Goal: Task Accomplishment & Management: Manage account settings

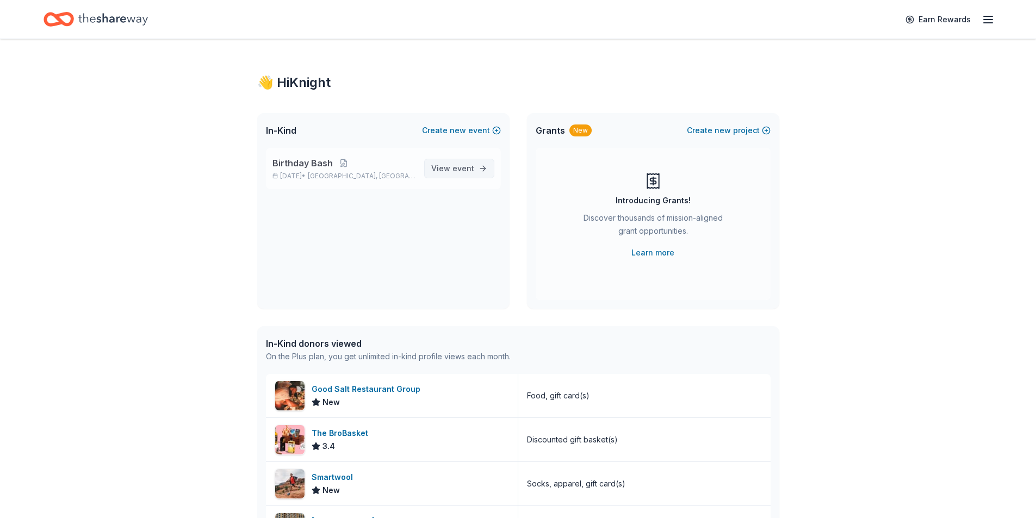
click at [450, 168] on span "View event" at bounding box center [452, 168] width 43 height 13
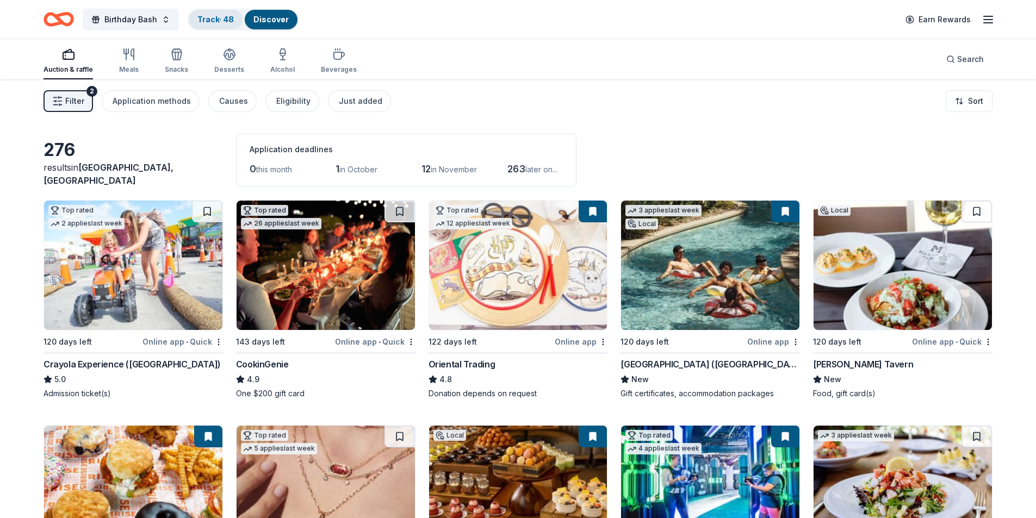
click at [205, 20] on link "Track · 48" at bounding box center [215, 19] width 36 height 9
click at [225, 17] on link "Track · 48" at bounding box center [215, 19] width 36 height 9
click at [217, 27] on div "Track · 48" at bounding box center [216, 20] width 54 height 20
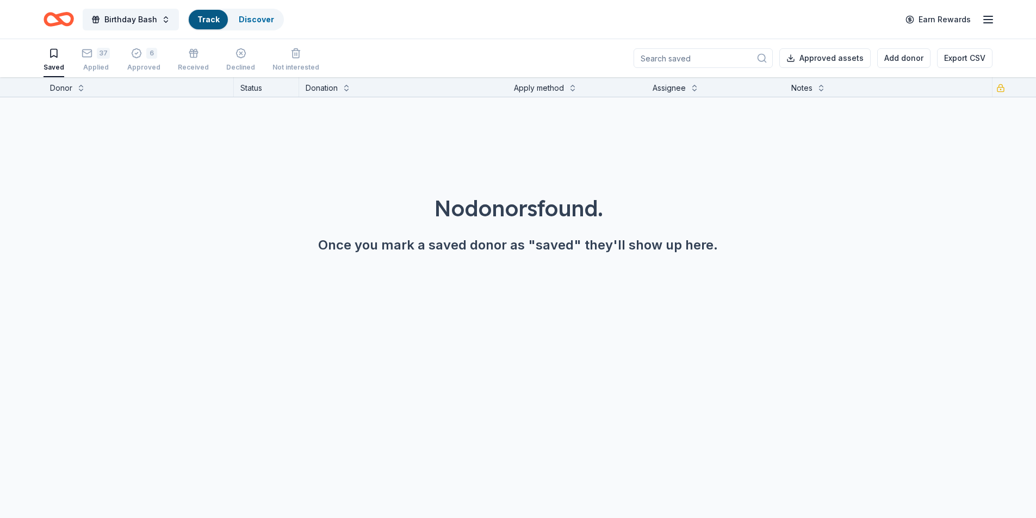
scroll to position [1, 0]
click at [101, 58] on div "37 Applied" at bounding box center [96, 59] width 28 height 24
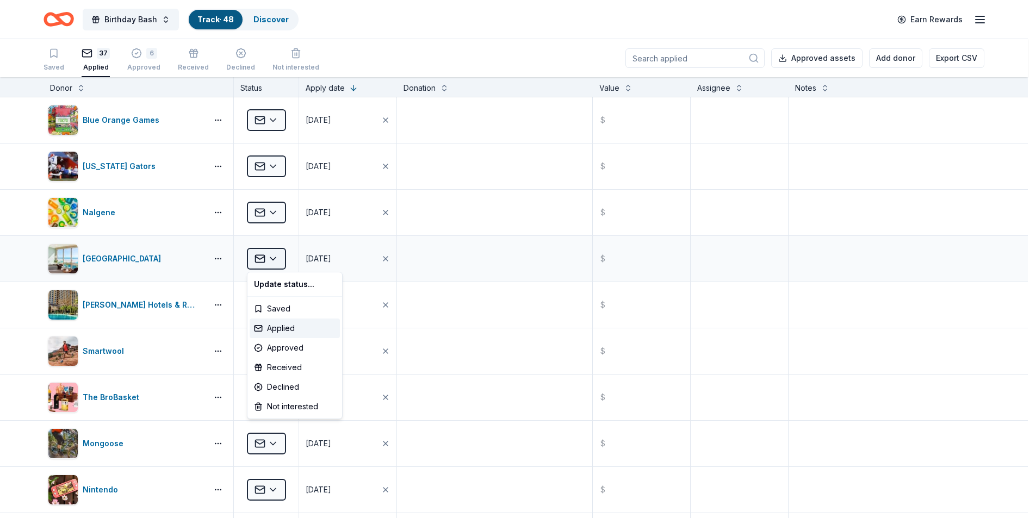
click at [274, 263] on html "Birthday Bash Track · 48 Discover Earn Rewards Saved 37 Applied 6 Approved Rece…" at bounding box center [518, 259] width 1036 height 518
click at [283, 385] on div "Declined" at bounding box center [295, 388] width 90 height 20
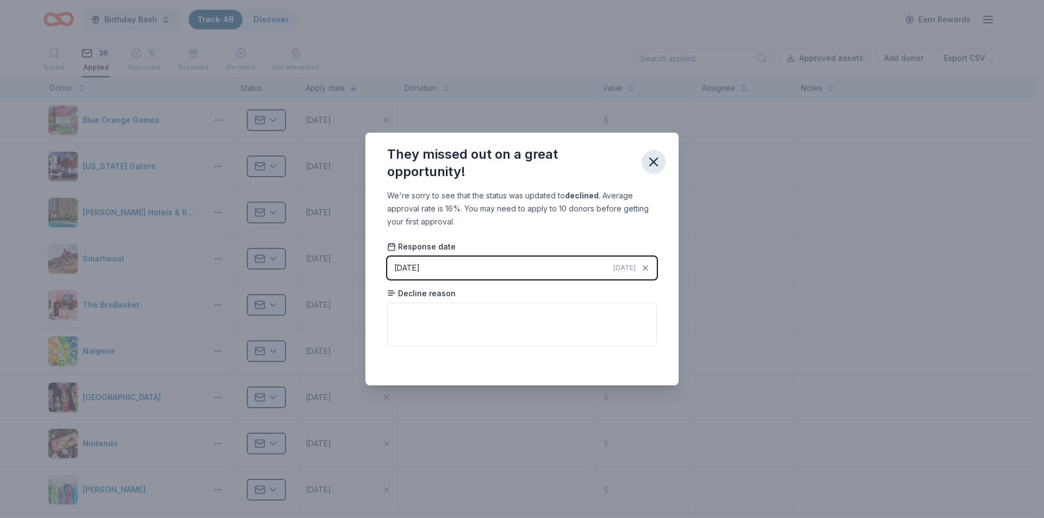
click at [657, 162] on icon "button" at bounding box center [653, 161] width 15 height 15
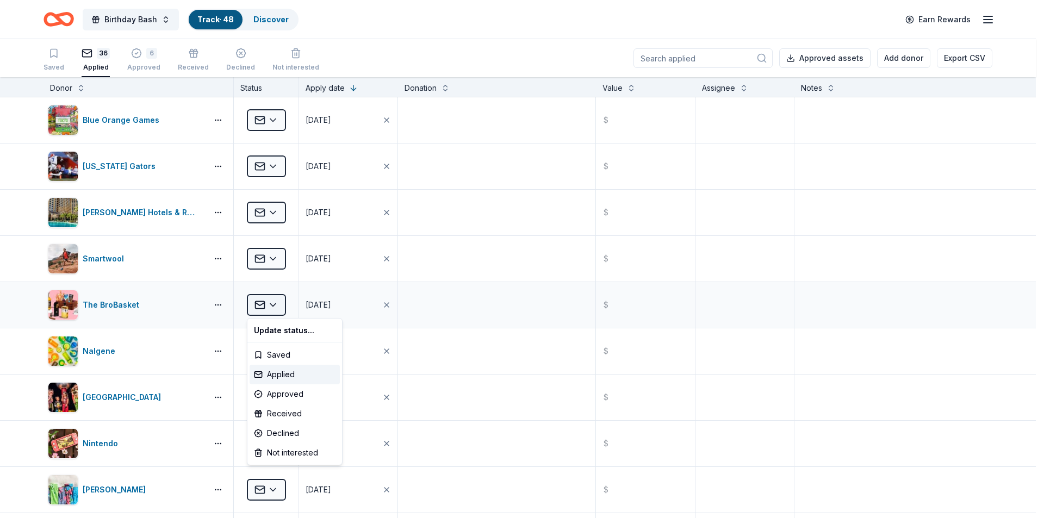
click at [278, 303] on html "Birthday Bash Track · 48 Discover Earn Rewards Saved 36 Applied 6 Approved Rece…" at bounding box center [522, 259] width 1044 height 518
click at [282, 434] on div "Declined" at bounding box center [295, 434] width 90 height 20
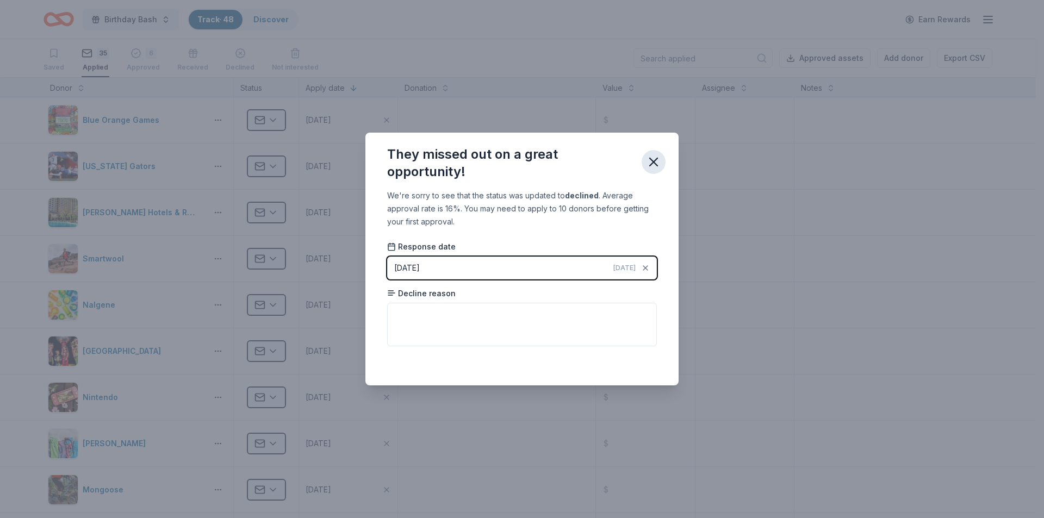
click at [656, 162] on icon "button" at bounding box center [653, 161] width 15 height 15
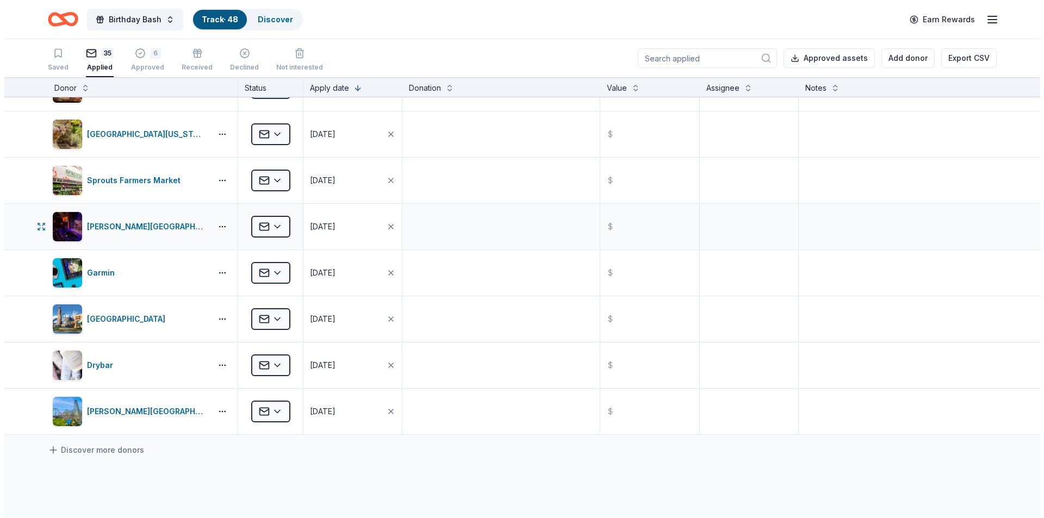
scroll to position [1306, 0]
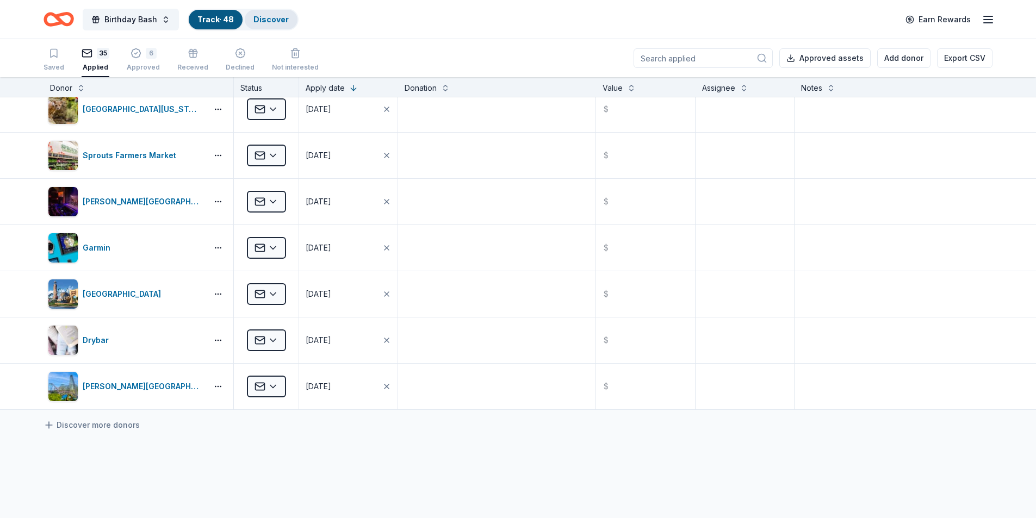
click at [271, 22] on link "Discover" at bounding box center [271, 19] width 35 height 9
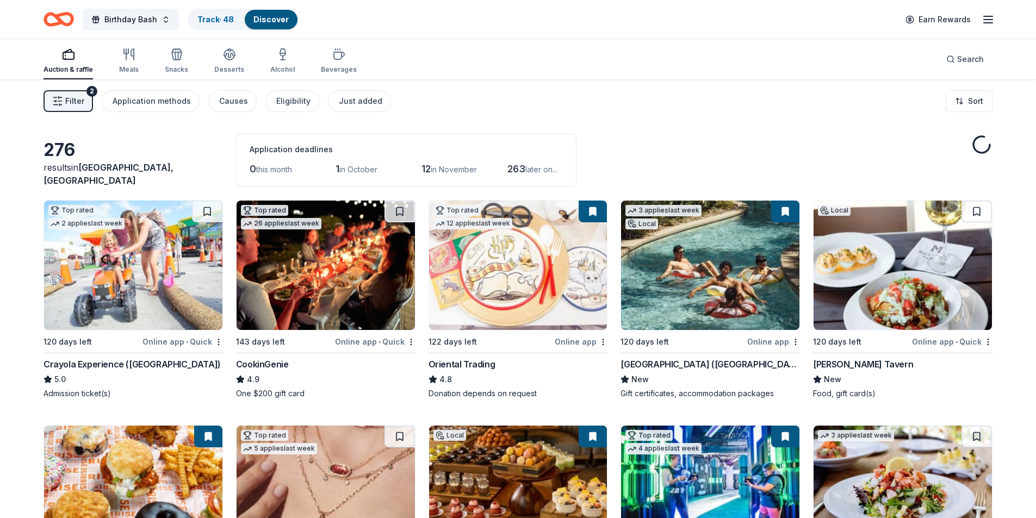
click at [68, 107] on span "Filter" at bounding box center [74, 101] width 19 height 13
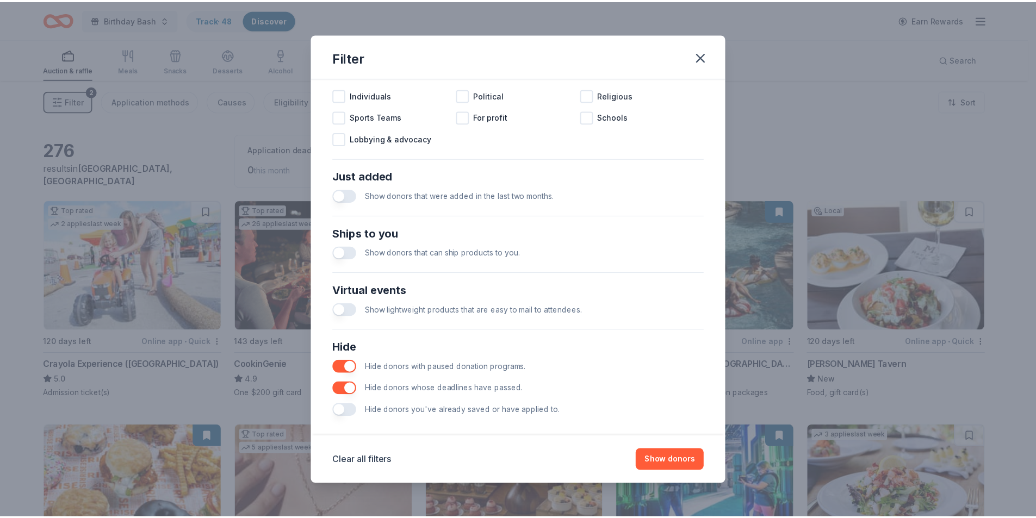
scroll to position [358, 0]
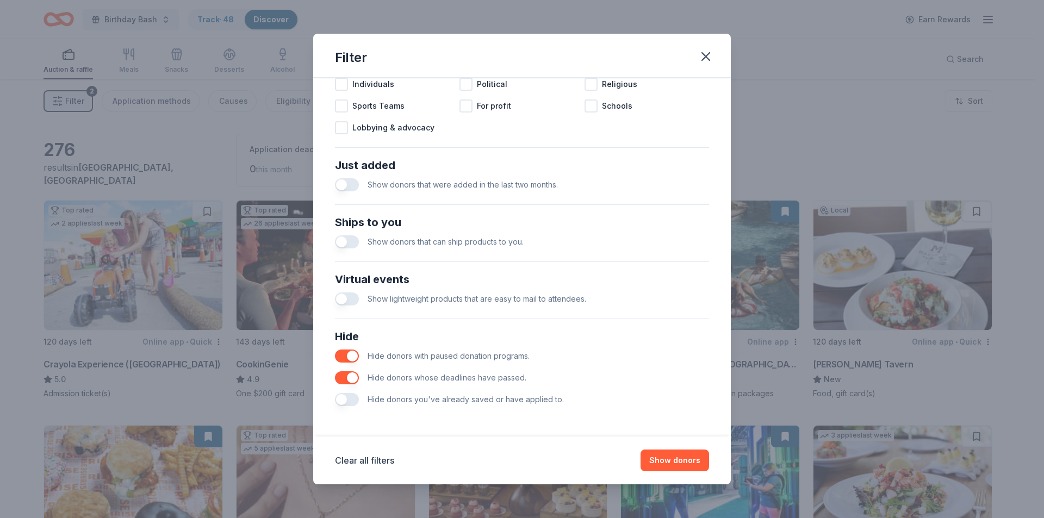
click at [354, 398] on button "button" at bounding box center [347, 399] width 24 height 13
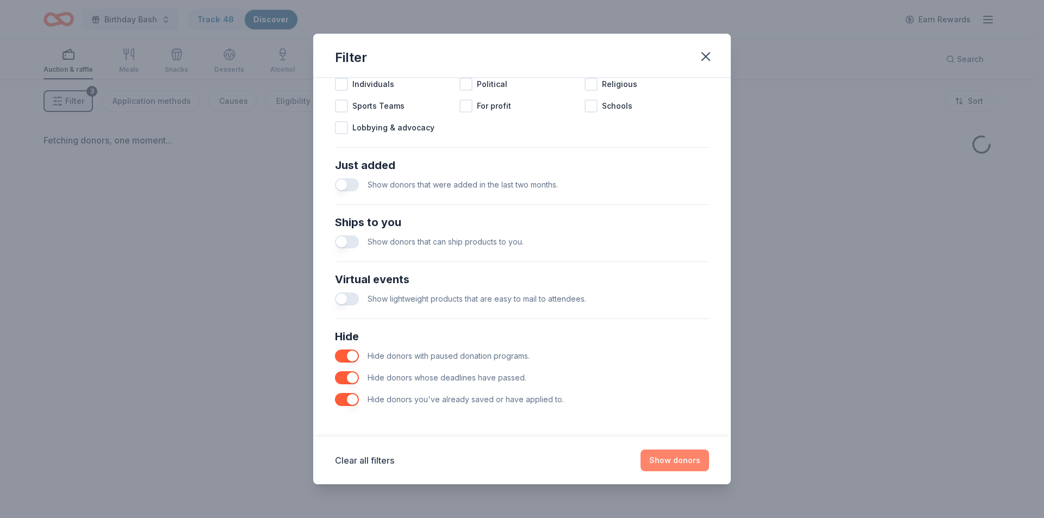
click at [676, 456] on button "Show donors" at bounding box center [675, 461] width 69 height 22
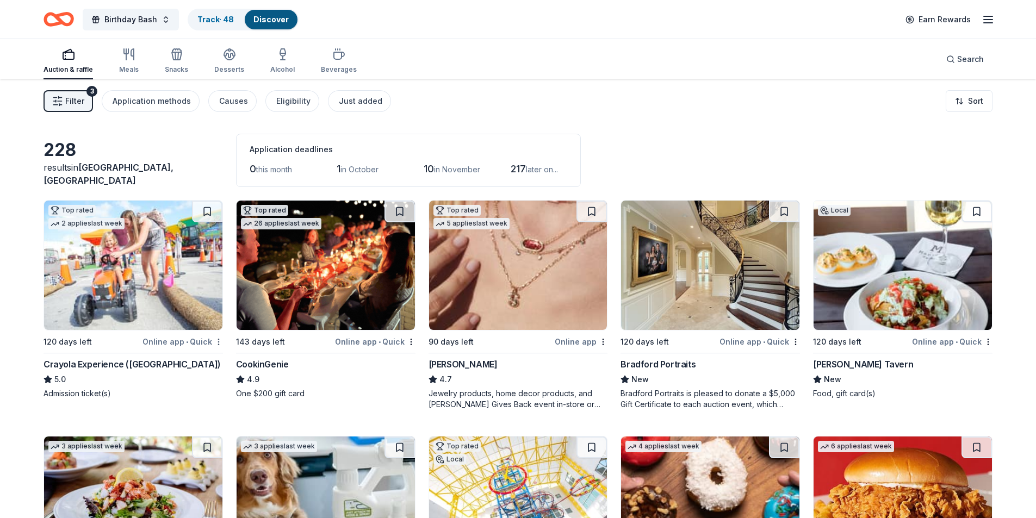
click at [221, 343] on html "Birthday Bash Track · 48 Discover Earn Rewards Auction & raffle Meals Snacks De…" at bounding box center [518, 259] width 1036 height 518
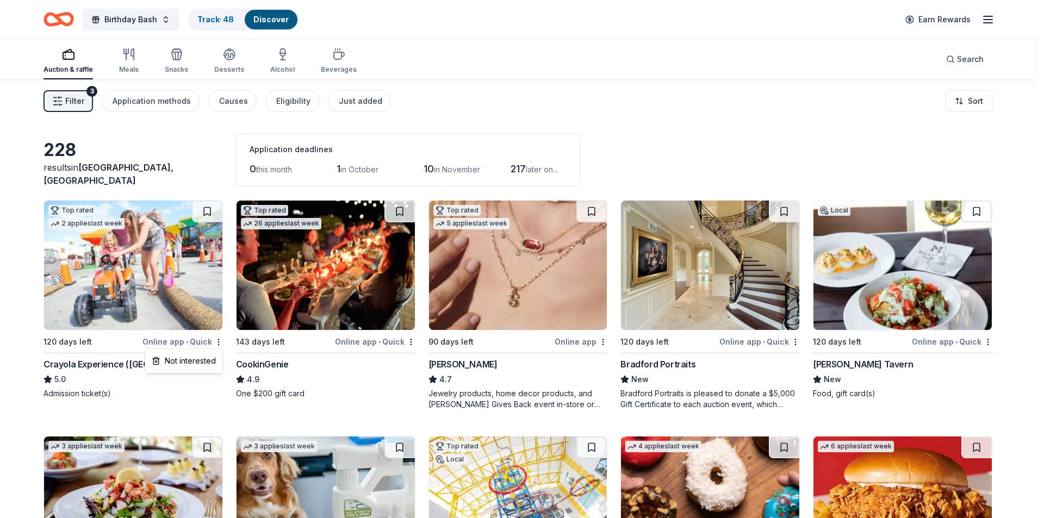
click at [171, 407] on html "Birthday Bash Track · 48 Discover Earn Rewards Auction & raffle Meals Snacks De…" at bounding box center [522, 259] width 1044 height 518
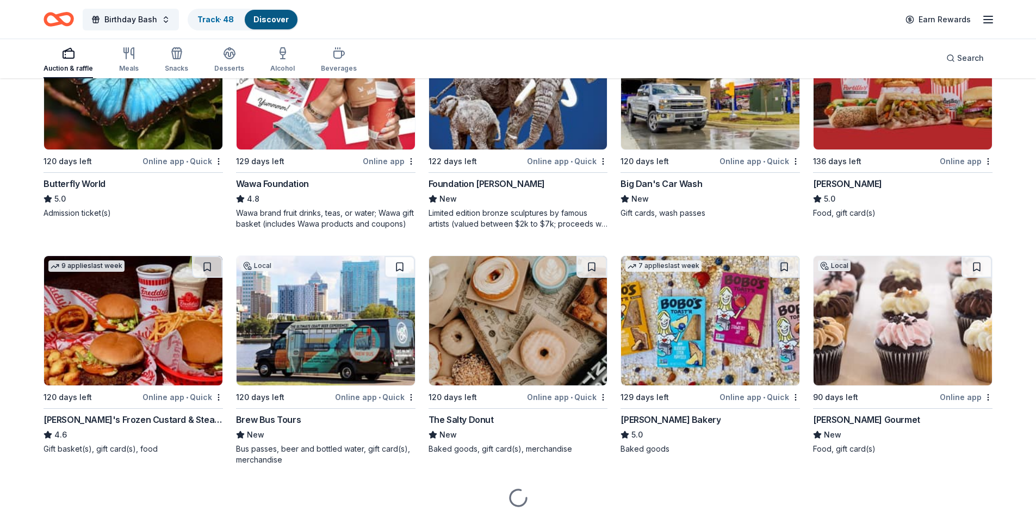
scroll to position [687, 0]
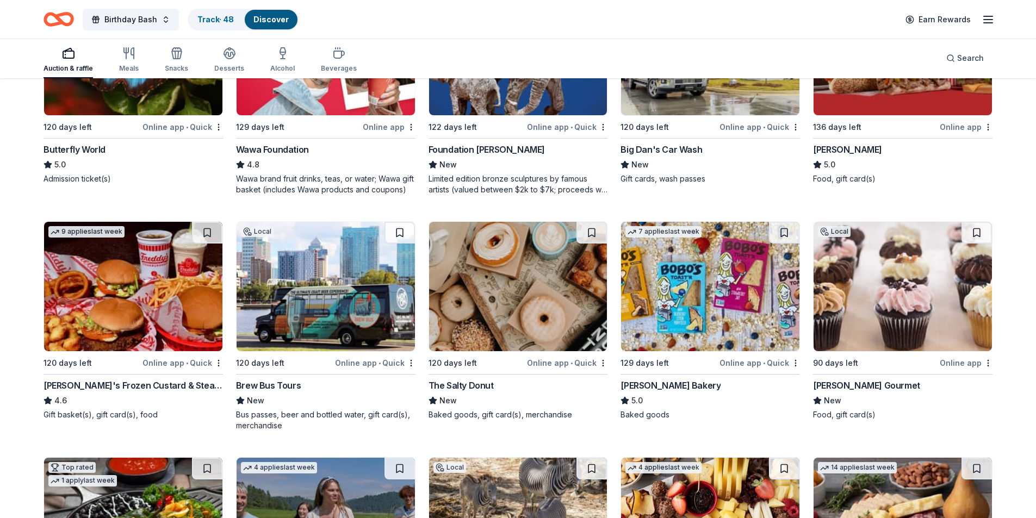
drag, startPoint x: 397, startPoint y: 230, endPoint x: 398, endPoint y: 237, distance: 7.6
click at [398, 230] on button at bounding box center [400, 233] width 30 height 22
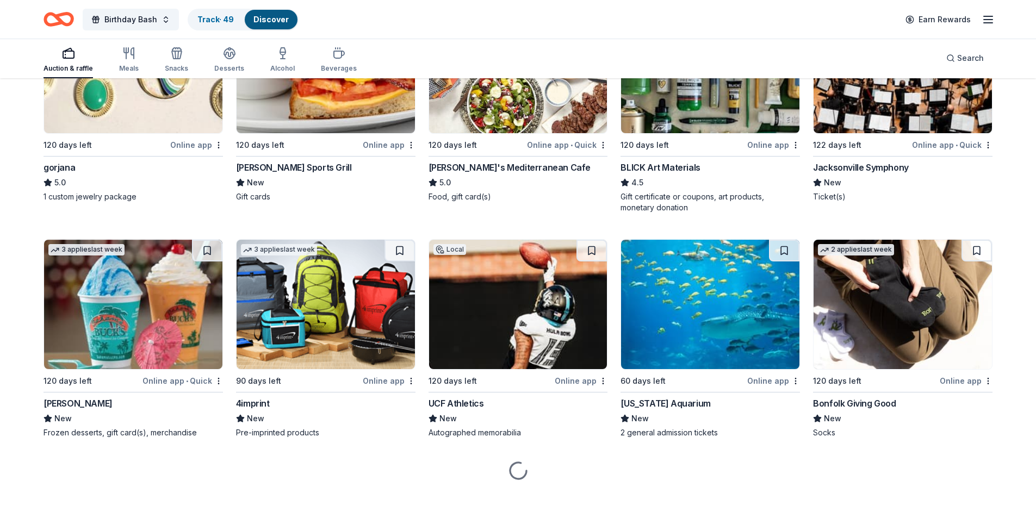
scroll to position [1610, 0]
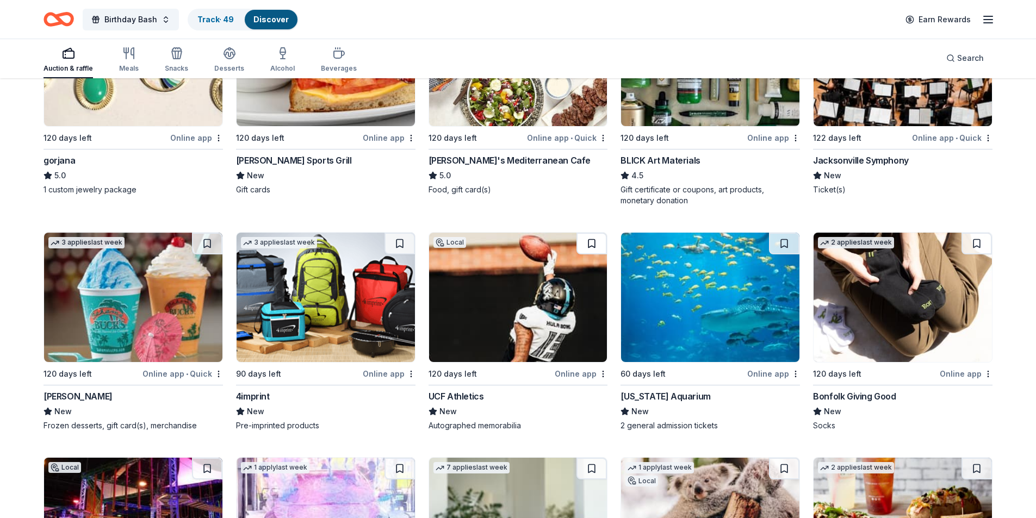
click at [590, 244] on button at bounding box center [592, 244] width 30 height 22
click at [583, 245] on button at bounding box center [593, 244] width 28 height 22
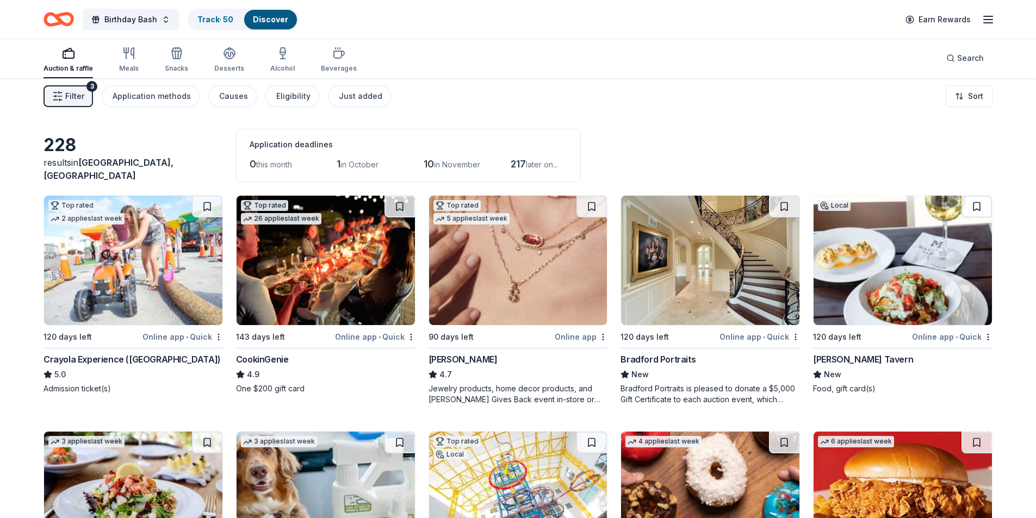
scroll to position [0, 0]
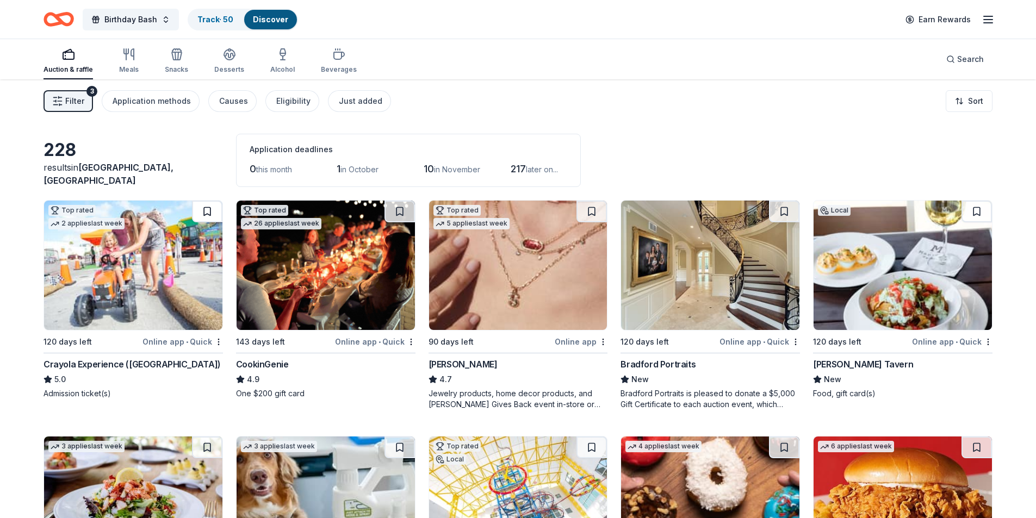
click at [202, 213] on button at bounding box center [207, 212] width 30 height 22
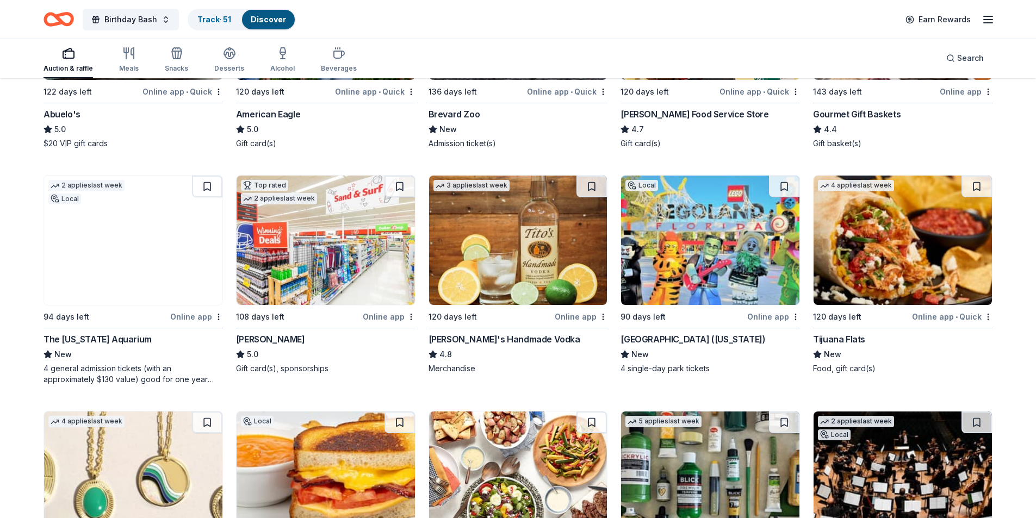
scroll to position [1197, 0]
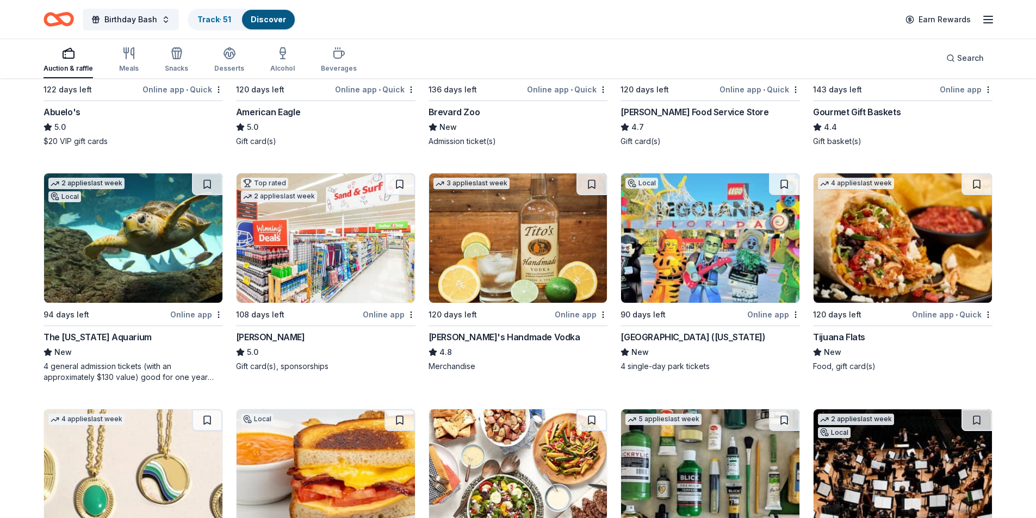
click at [785, 182] on button at bounding box center [784, 185] width 30 height 22
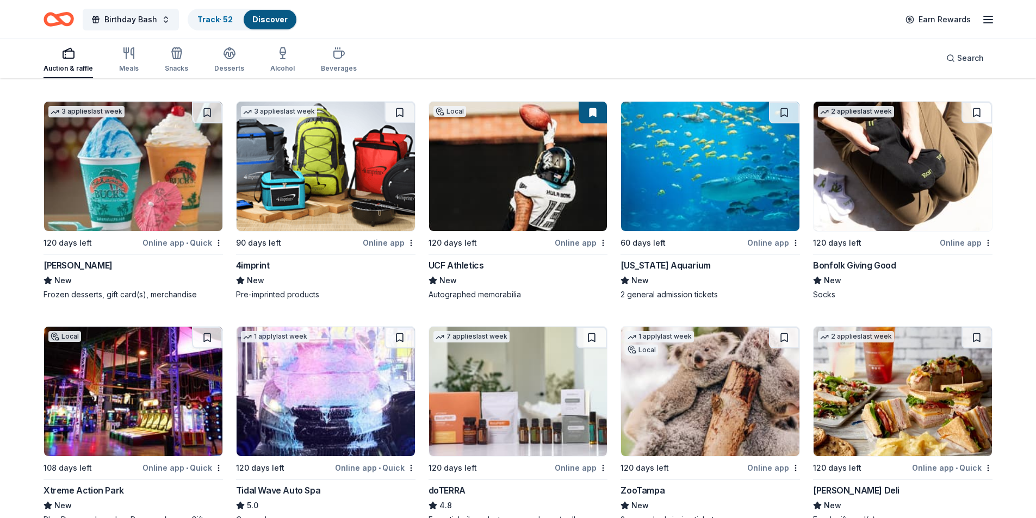
scroll to position [1795, 0]
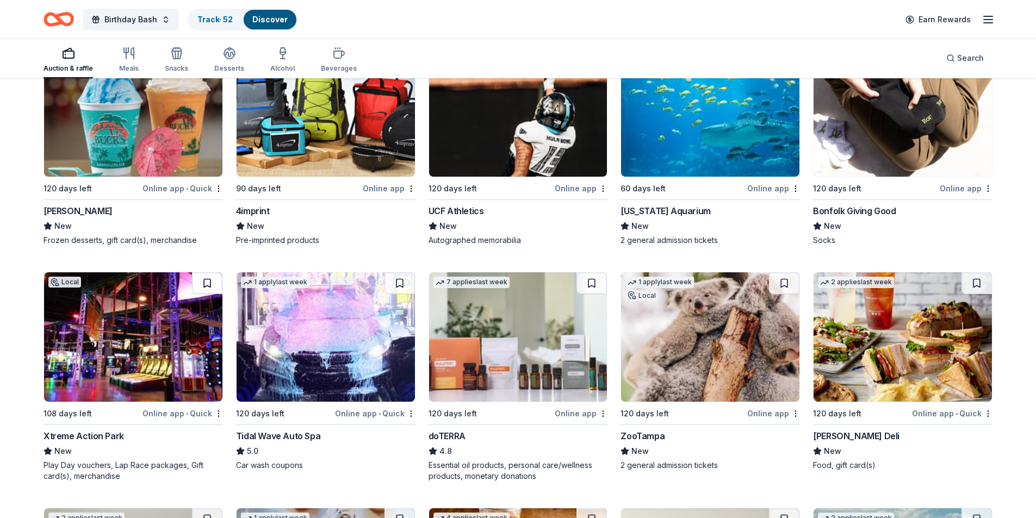
click at [206, 286] on button at bounding box center [207, 284] width 30 height 22
click at [591, 286] on button at bounding box center [592, 284] width 30 height 22
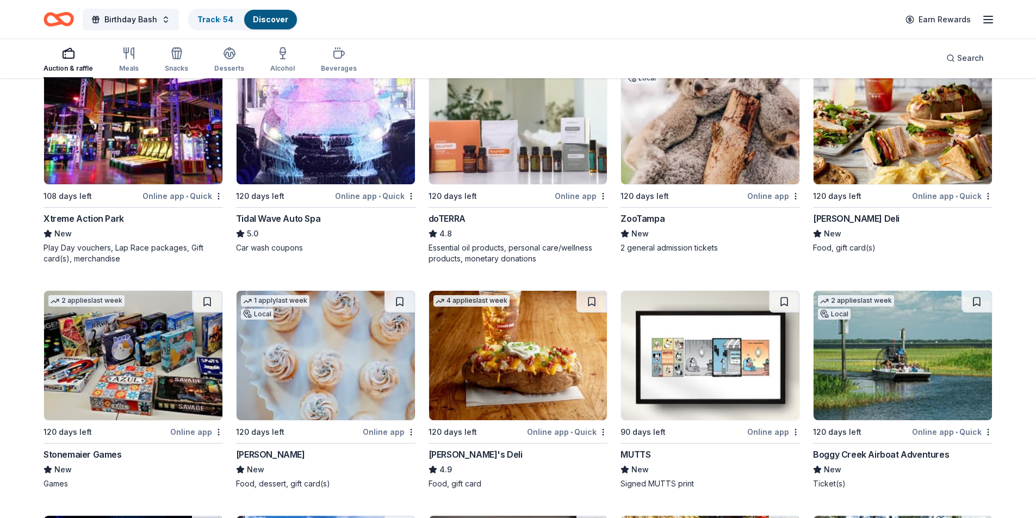
scroll to position [2067, 0]
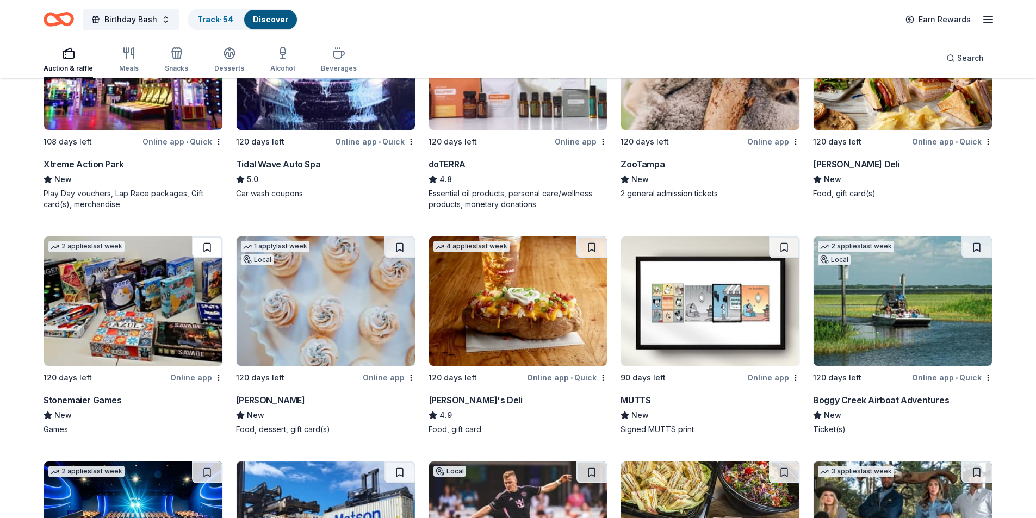
click at [208, 251] on button at bounding box center [207, 248] width 30 height 22
click at [594, 249] on button at bounding box center [592, 248] width 30 height 22
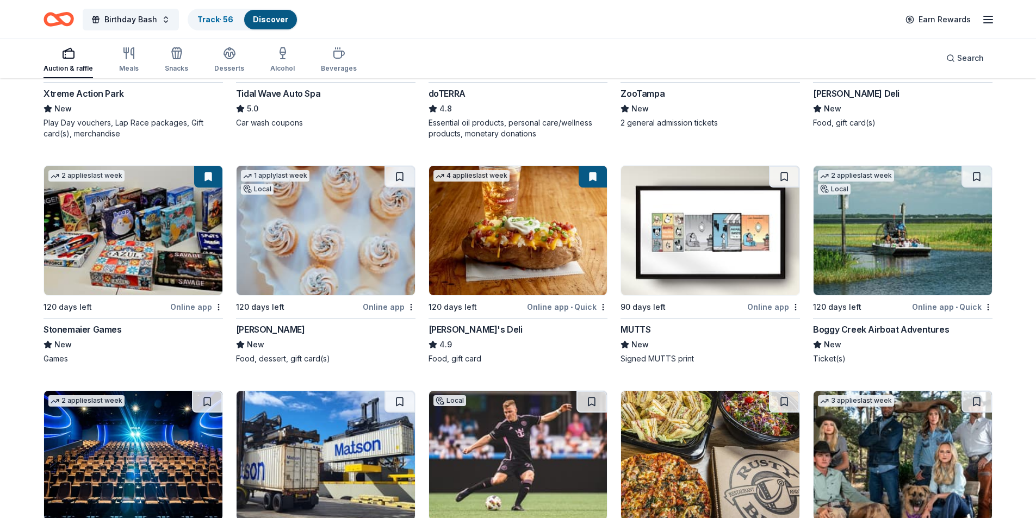
scroll to position [2176, 0]
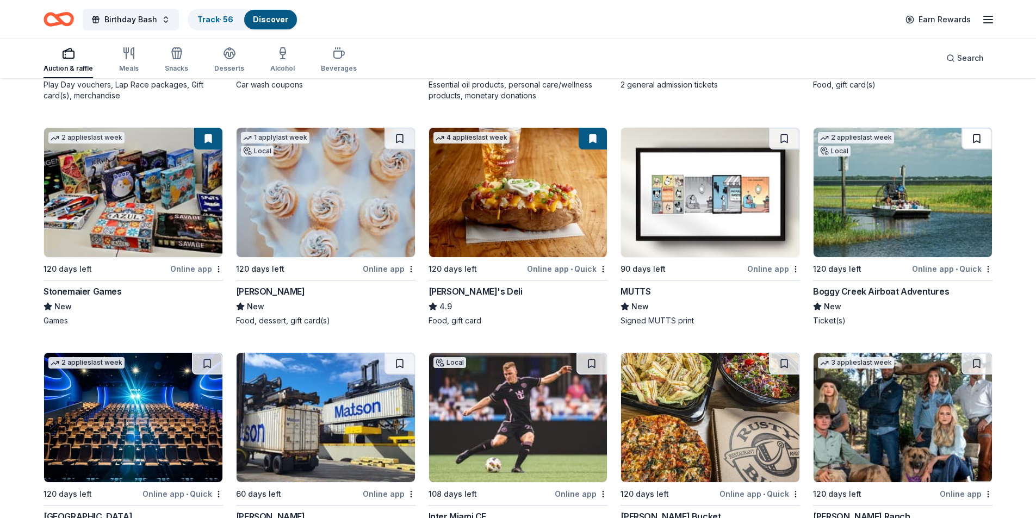
click at [975, 139] on button at bounding box center [977, 139] width 30 height 22
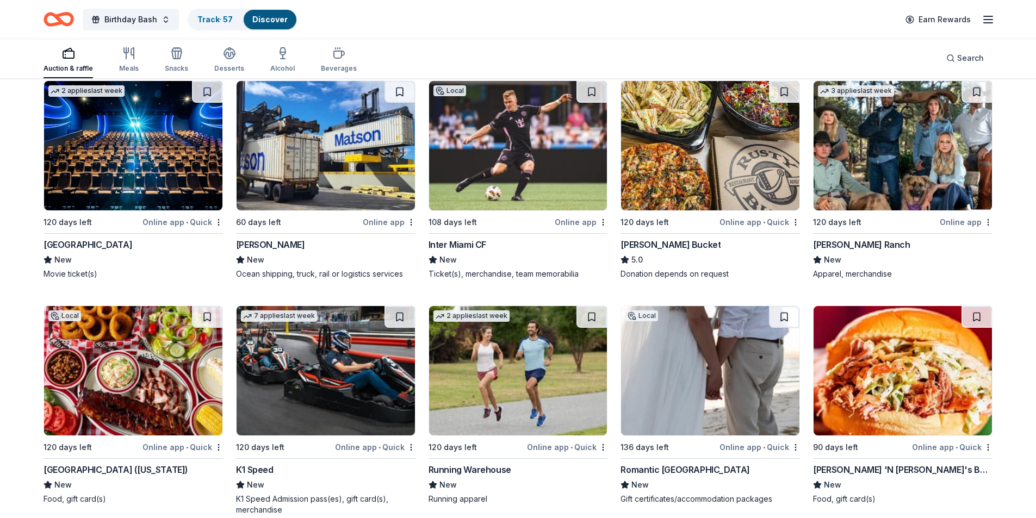
scroll to position [2502, 0]
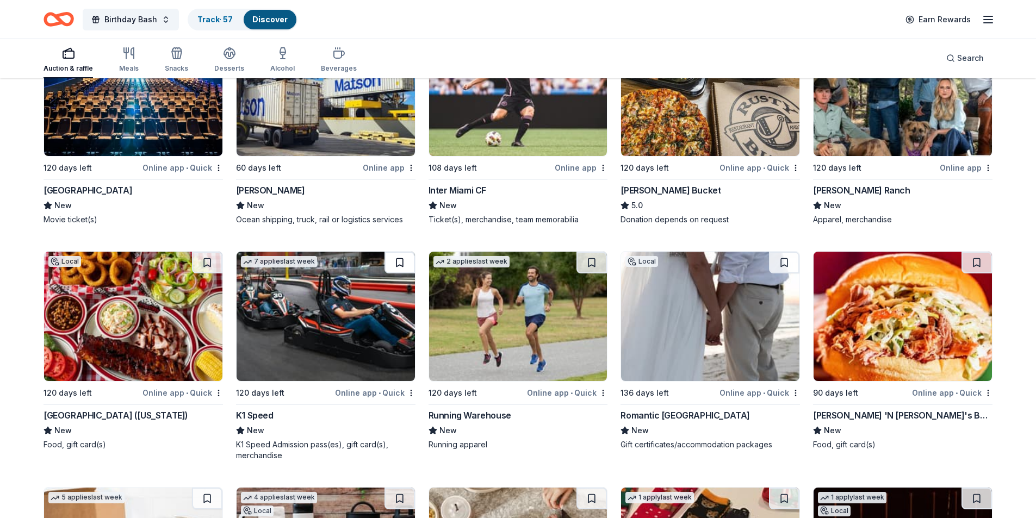
click at [401, 262] on button at bounding box center [400, 263] width 30 height 22
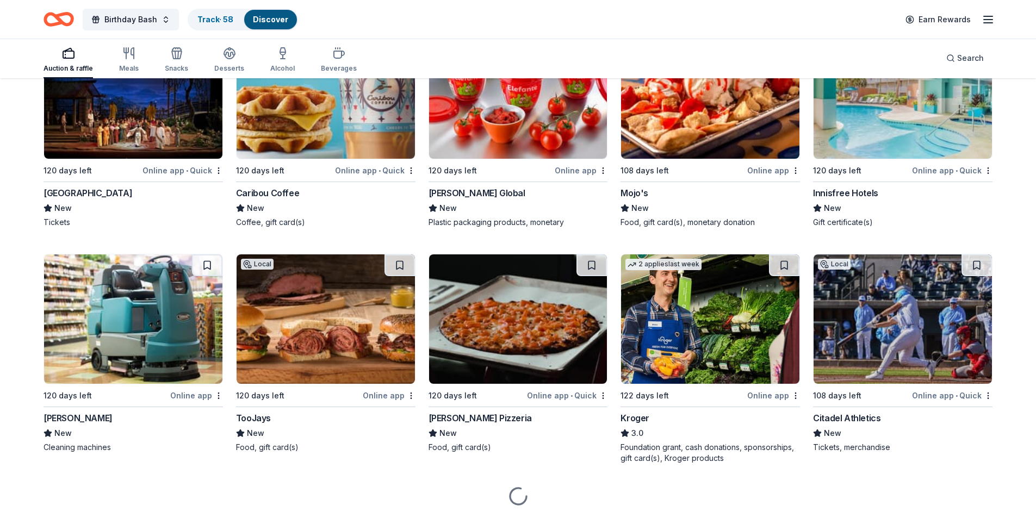
scroll to position [4826, 0]
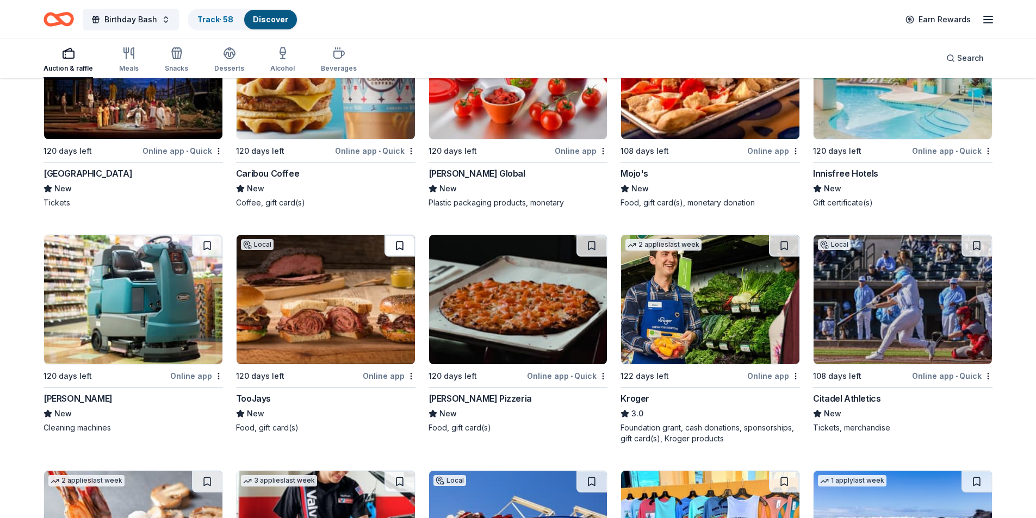
click at [402, 247] on button at bounding box center [400, 246] width 30 height 22
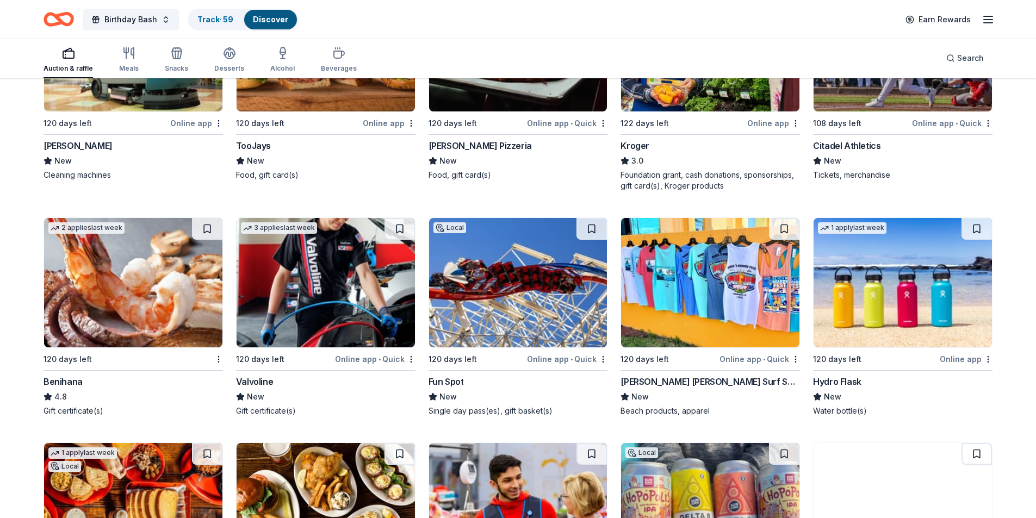
scroll to position [5098, 0]
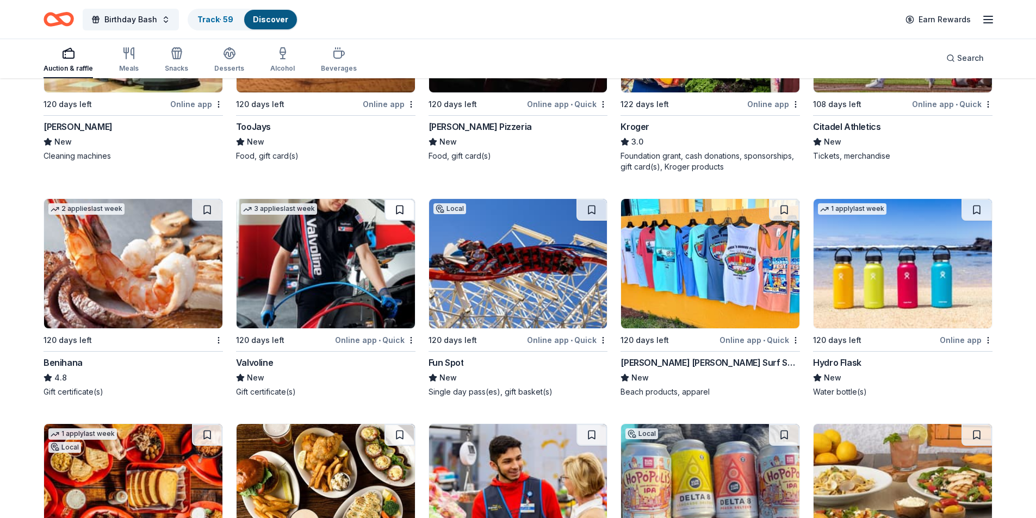
click at [399, 208] on button at bounding box center [400, 210] width 30 height 22
click at [784, 213] on button at bounding box center [784, 210] width 30 height 22
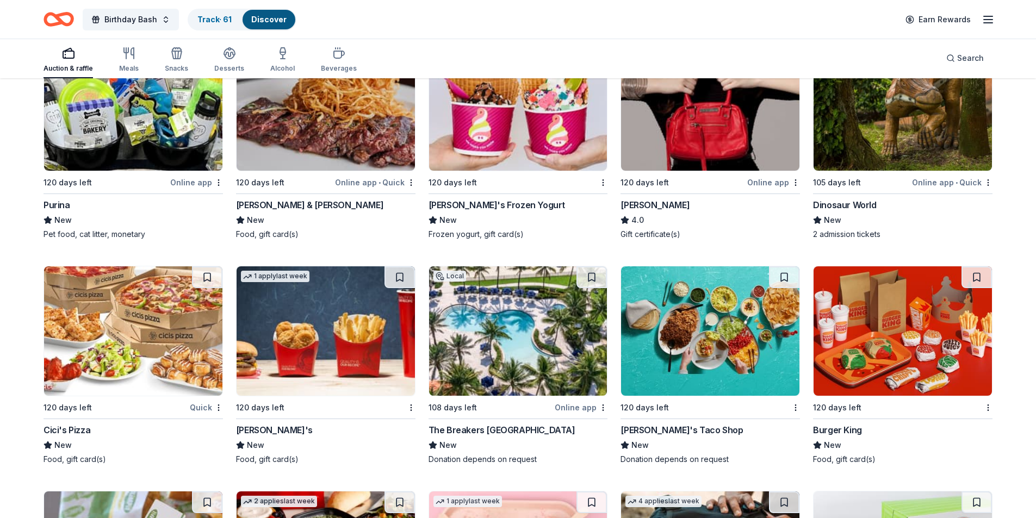
scroll to position [6458, 0]
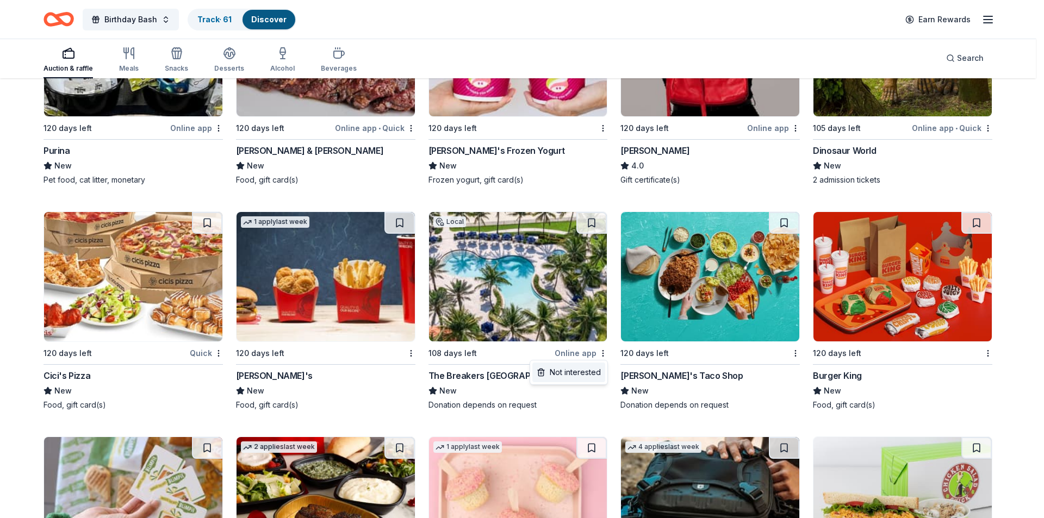
click at [583, 376] on div "Not interested" at bounding box center [569, 373] width 73 height 20
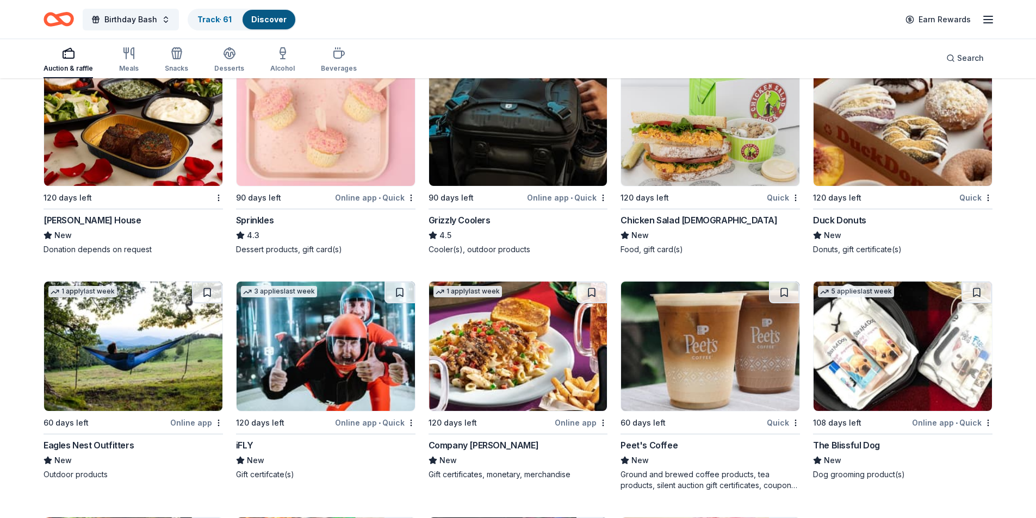
scroll to position [6893, 0]
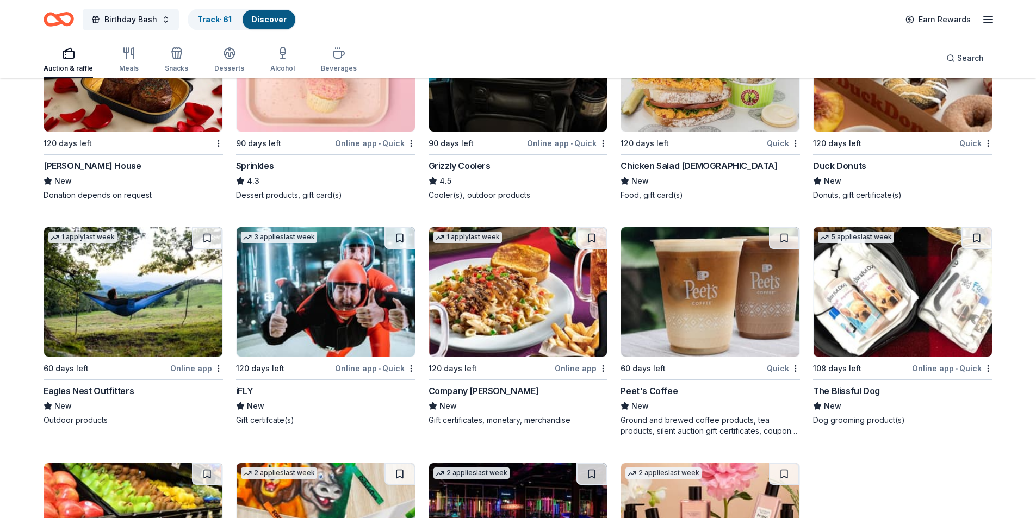
click at [402, 239] on button at bounding box center [400, 238] width 30 height 22
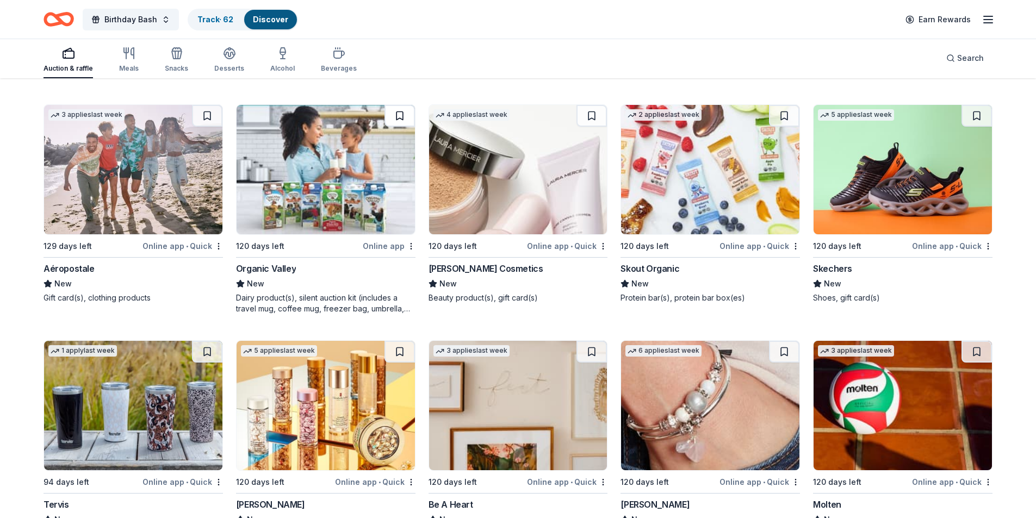
scroll to position [9340, 0]
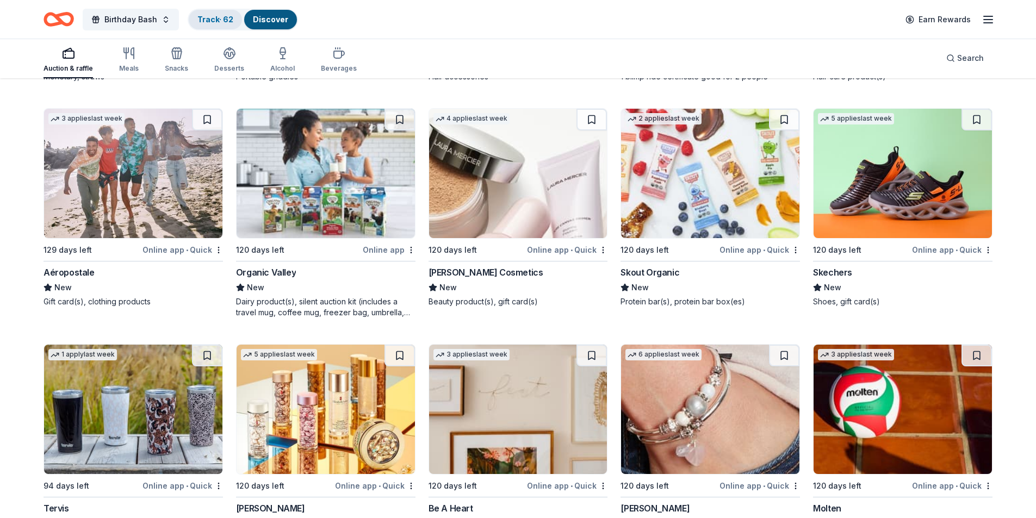
click at [217, 20] on link "Track · 62" at bounding box center [215, 19] width 36 height 9
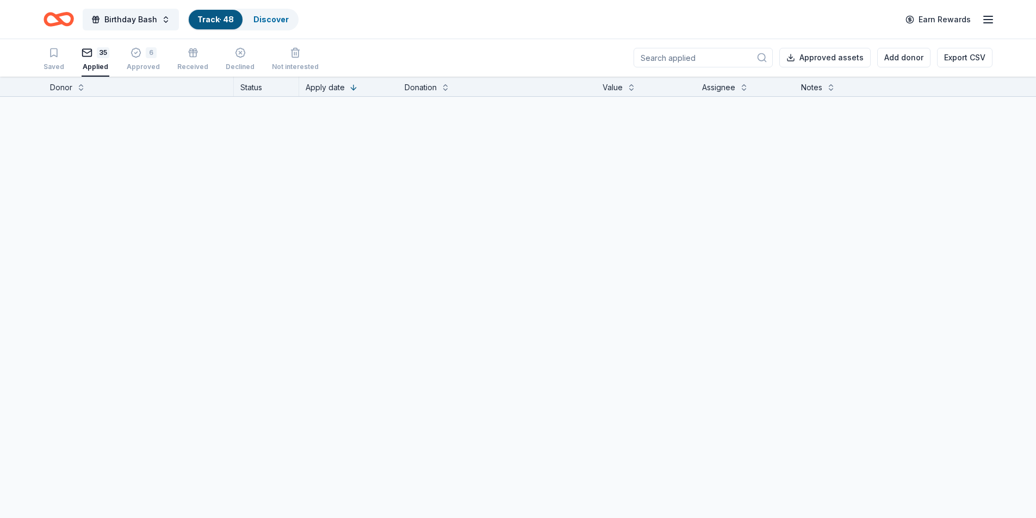
scroll to position [1, 0]
